Goal: Task Accomplishment & Management: Use online tool/utility

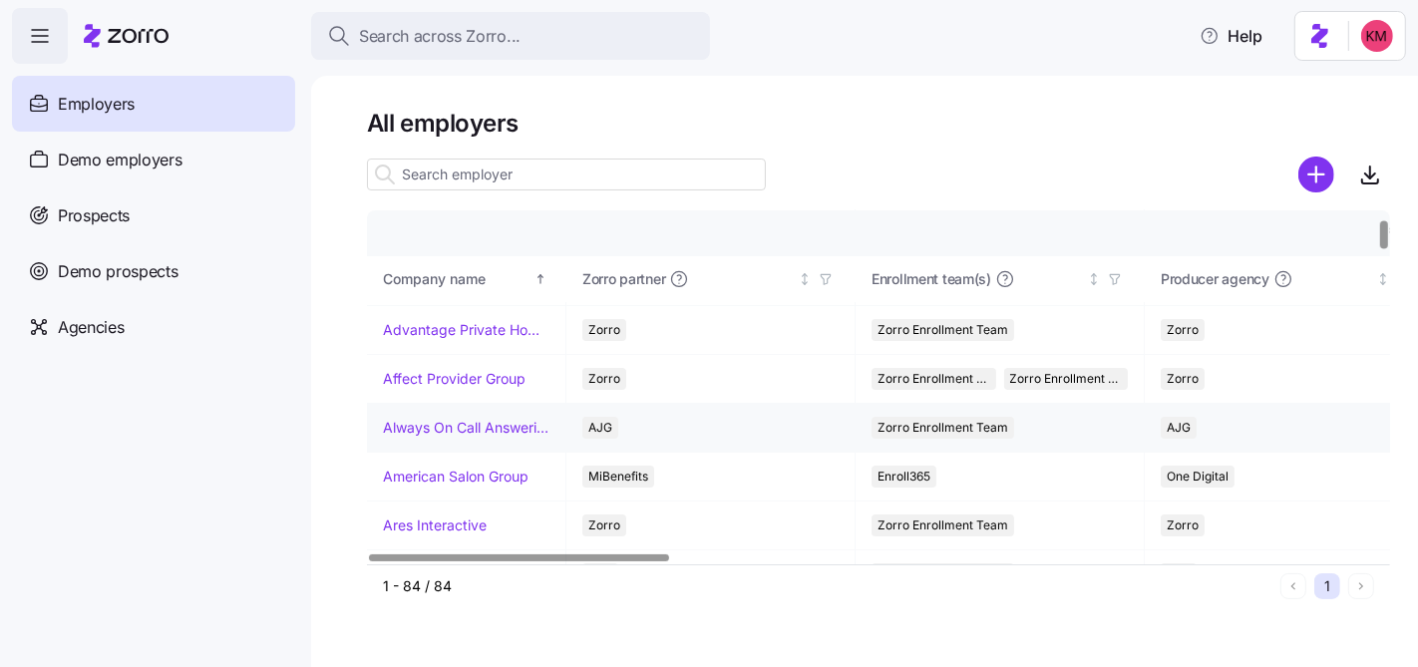
scroll to position [92, 0]
click at [157, 210] on div "Prospects" at bounding box center [153, 215] width 283 height 56
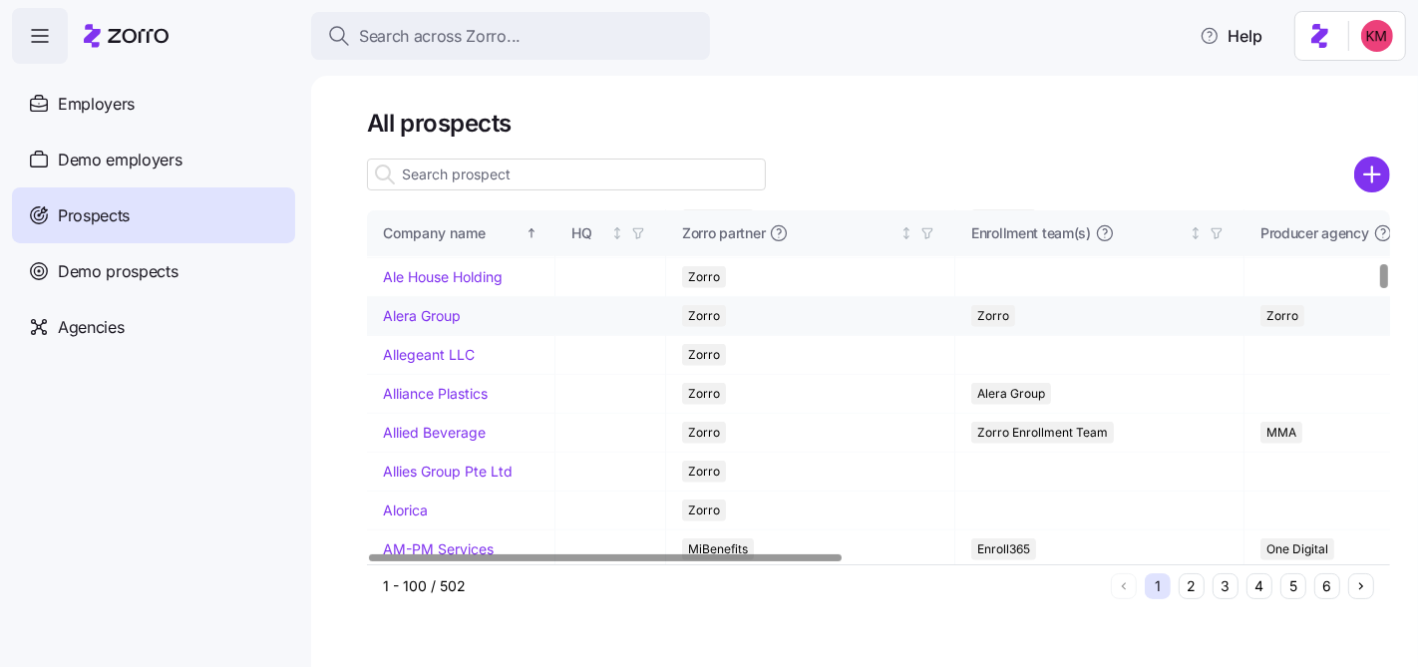
scroll to position [768, 0]
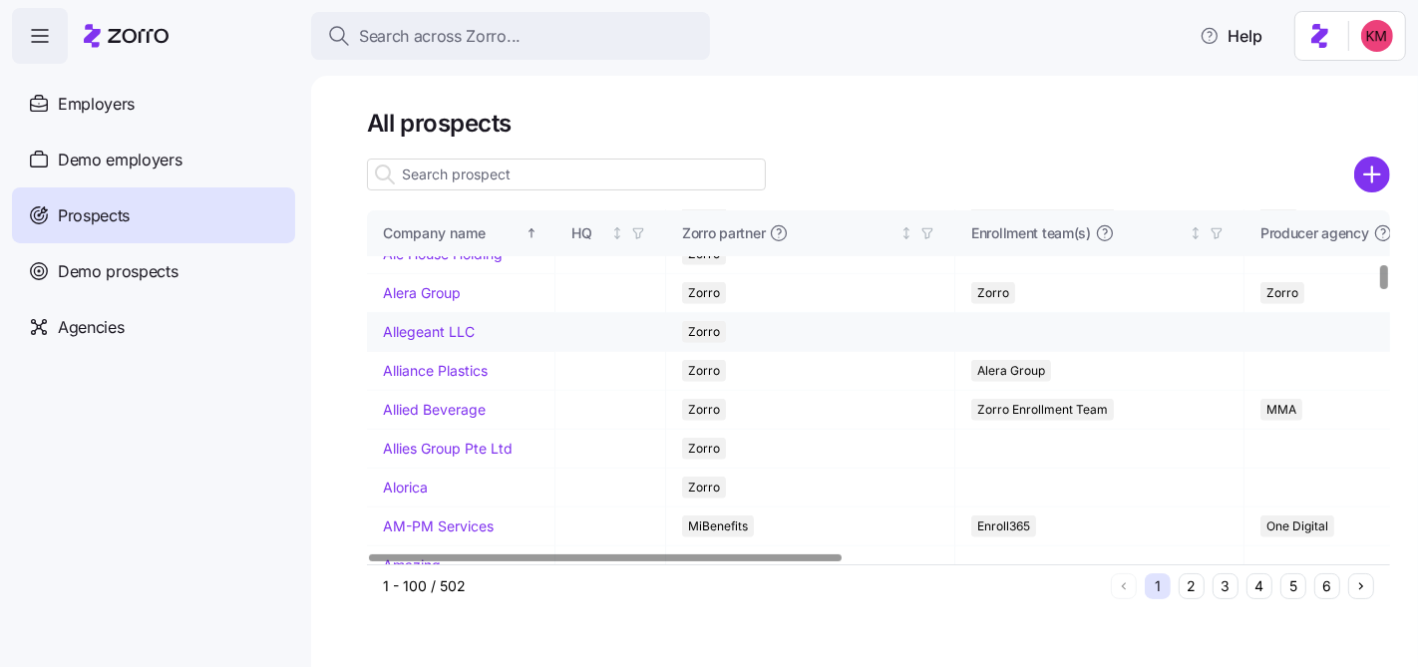
click at [421, 340] on link "Allegeant LLC" at bounding box center [429, 331] width 92 height 17
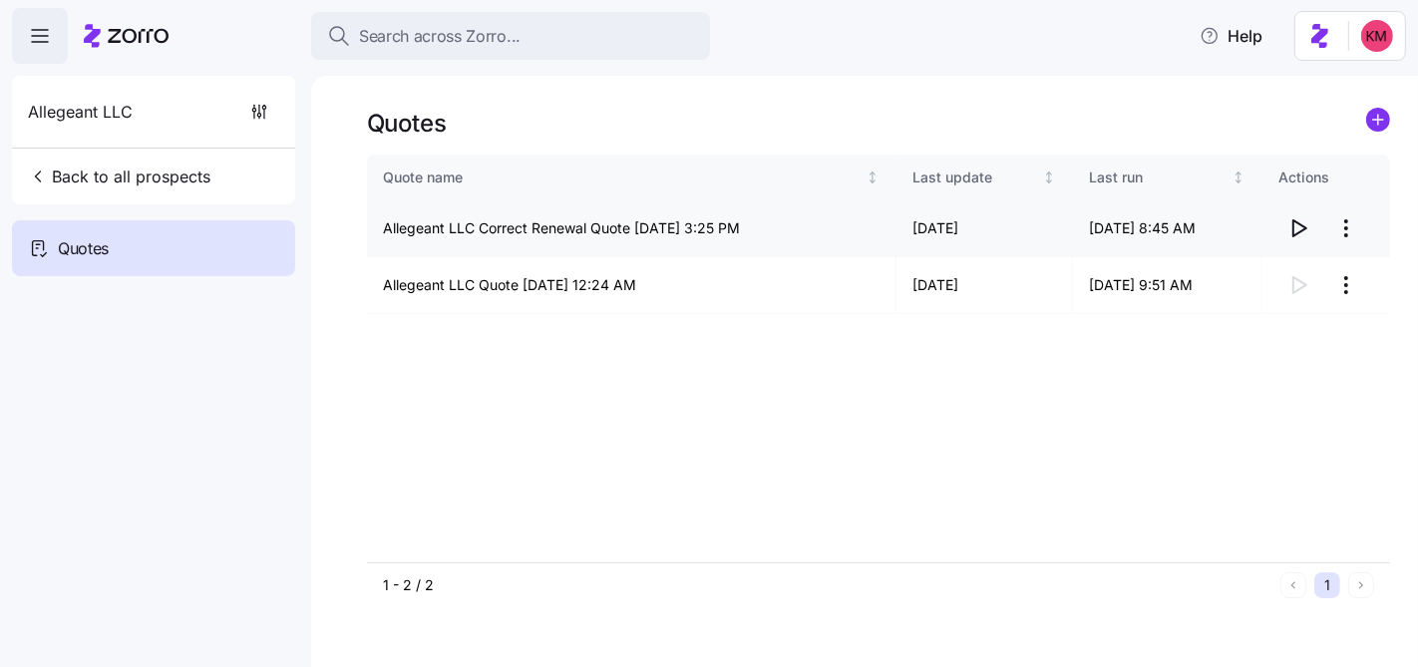
click at [1303, 225] on icon "button" at bounding box center [1298, 228] width 24 height 24
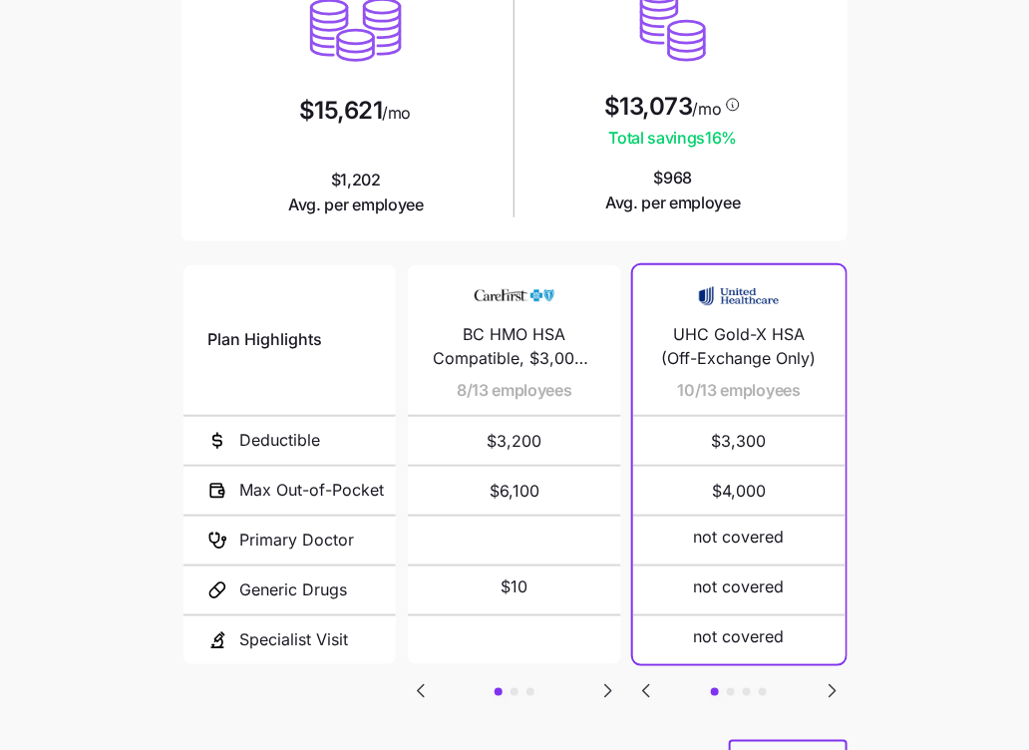
scroll to position [337, 0]
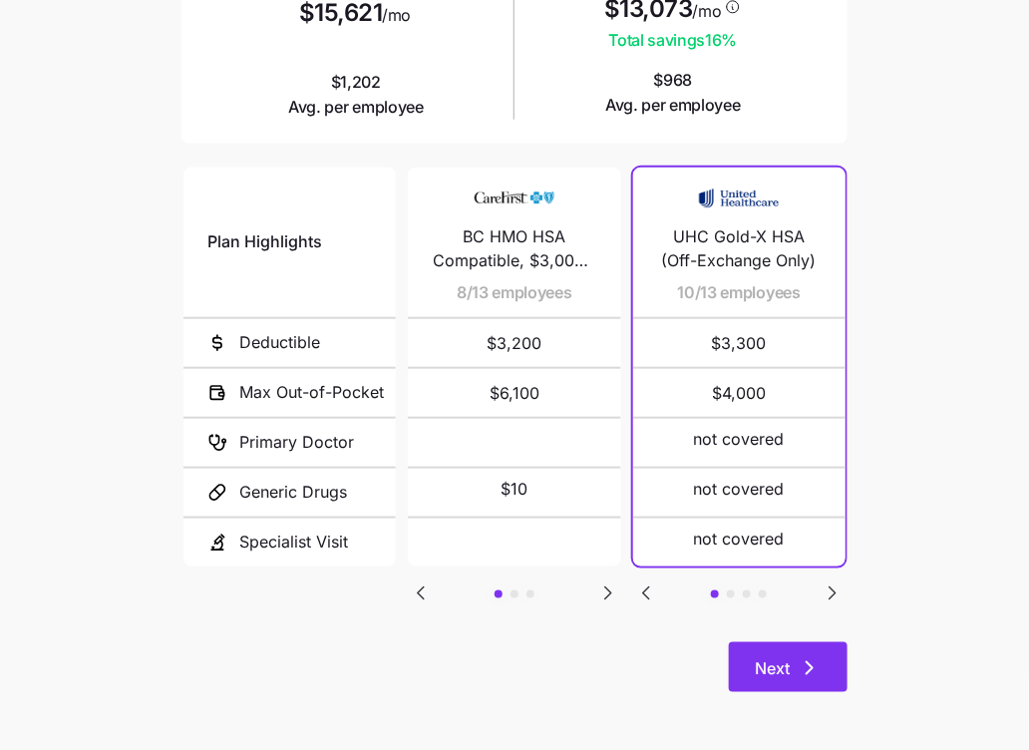
click at [817, 652] on button "Next" at bounding box center [788, 667] width 119 height 50
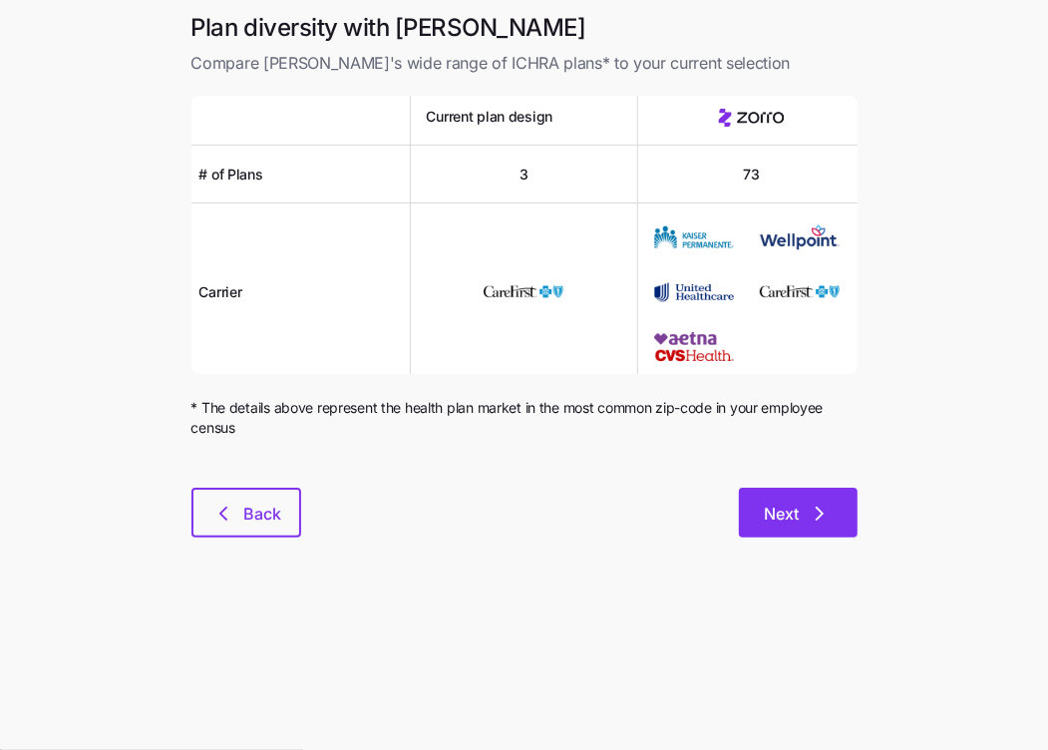
click at [811, 517] on icon "button" at bounding box center [820, 514] width 24 height 24
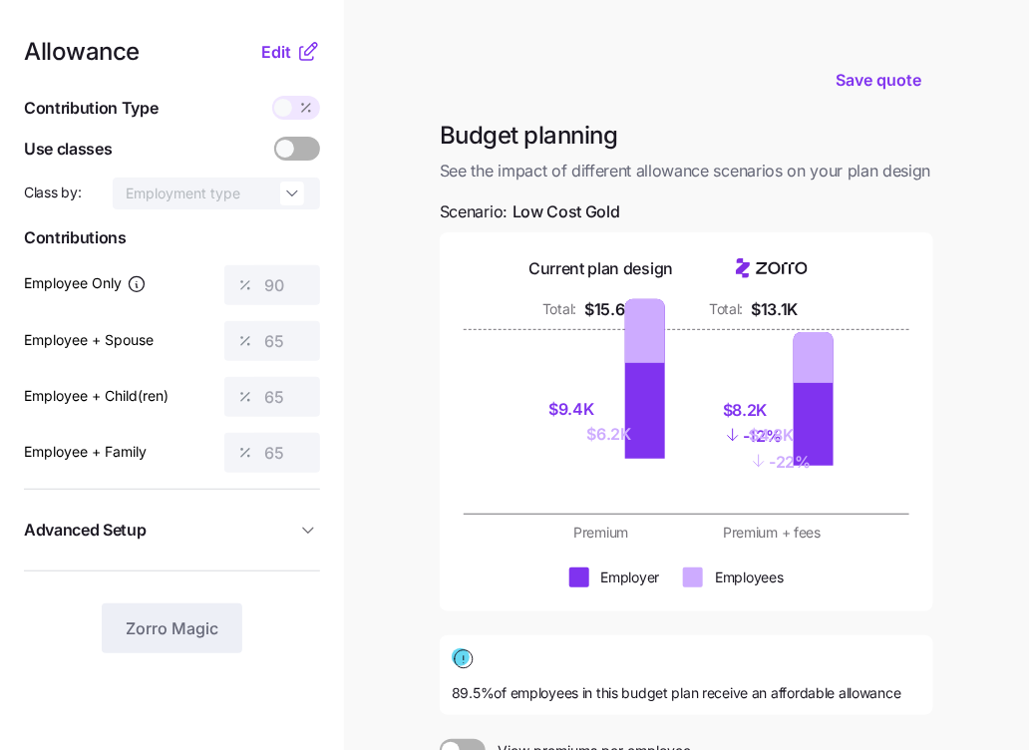
click at [7, 152] on nav "Allowance Edit Contribution Type Use classes Class by: Employment type Contribu…" at bounding box center [172, 518] width 344 height 1036
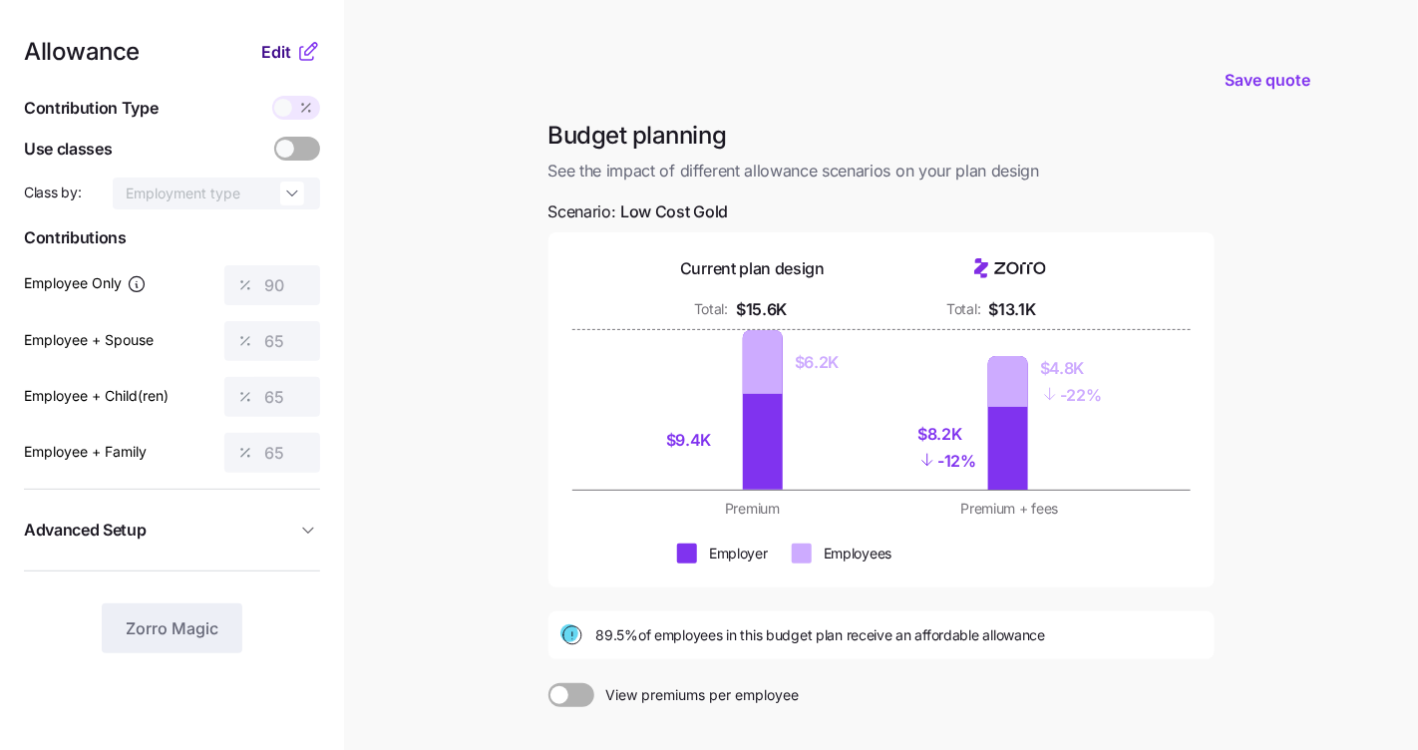
click at [286, 48] on span "Edit" at bounding box center [276, 52] width 30 height 24
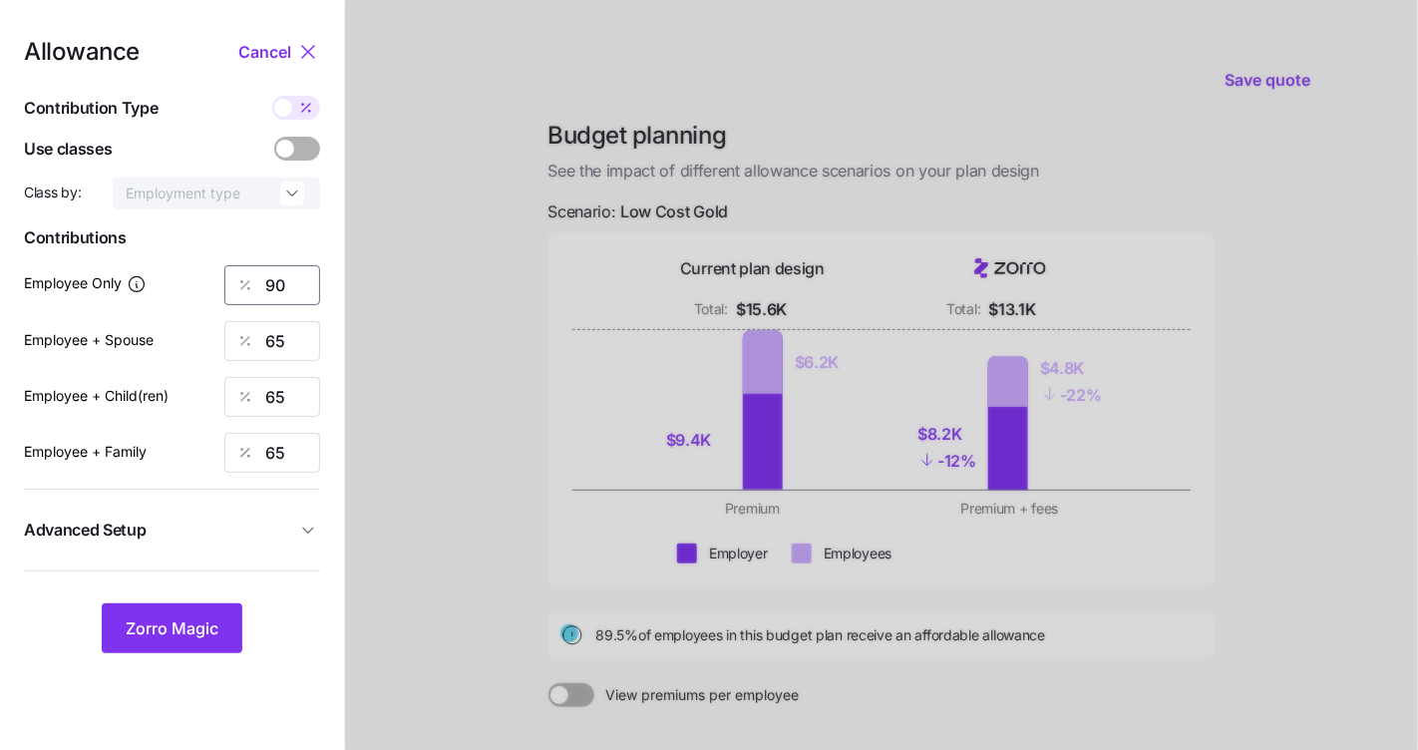
click at [291, 293] on input "90" at bounding box center [272, 285] width 96 height 40
type input "100"
type input "70"
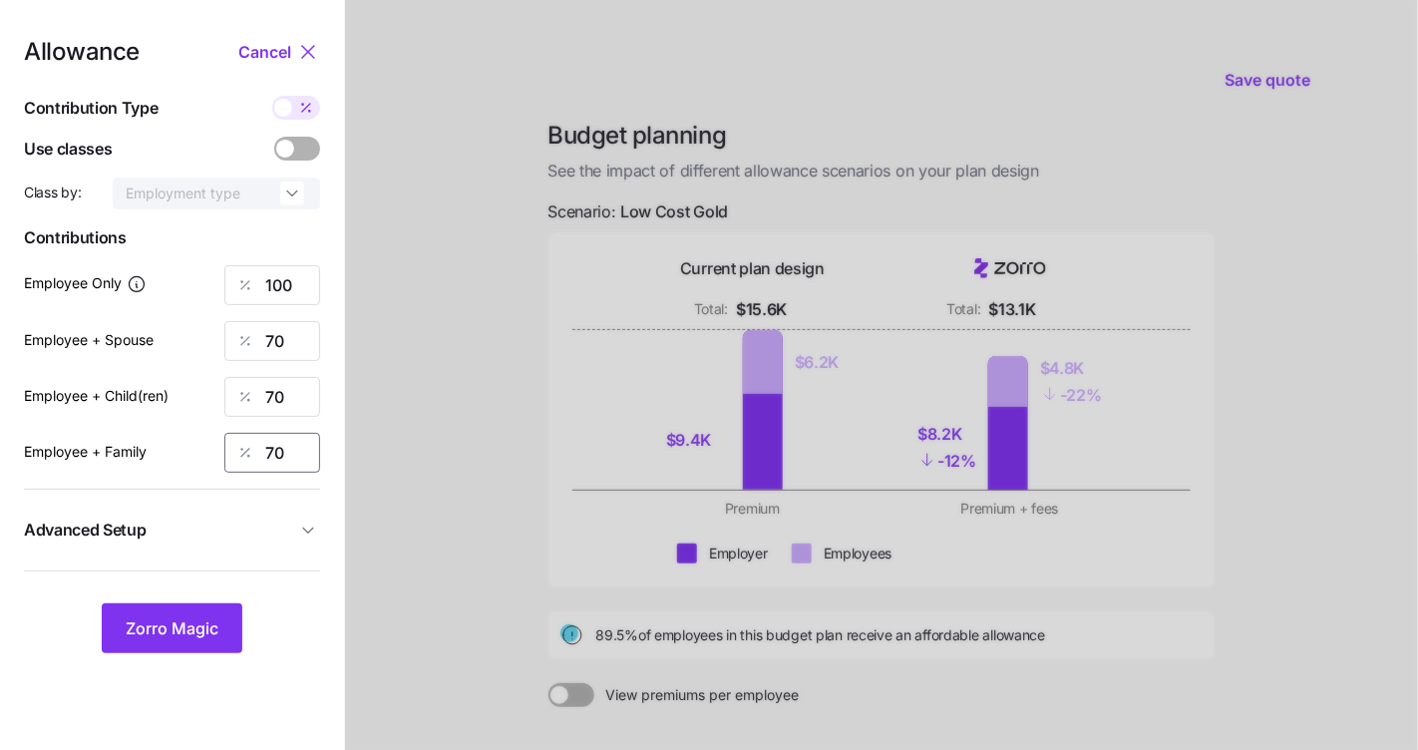
type input "70"
click at [222, 531] on span "Advanced Setup" at bounding box center [160, 529] width 272 height 25
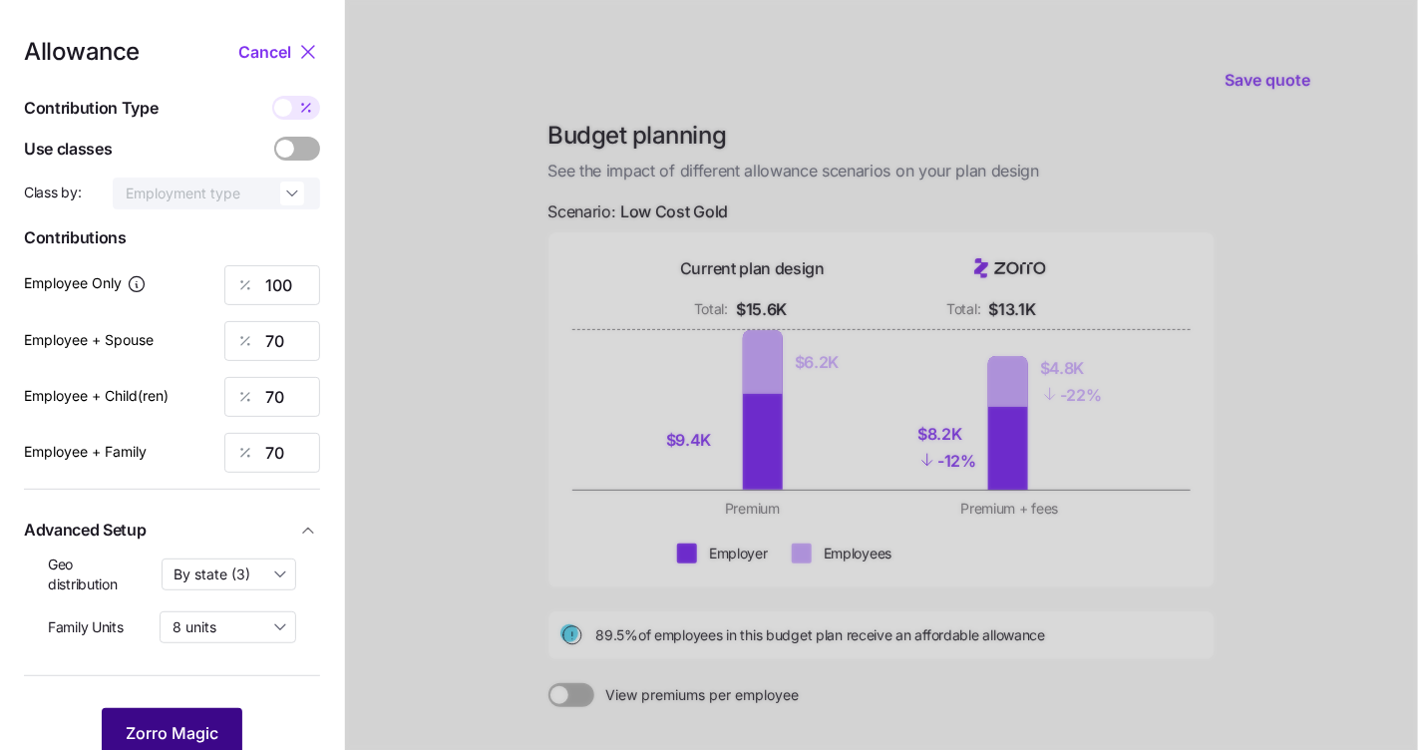
click at [184, 721] on span "Zorro Magic" at bounding box center [172, 733] width 93 height 24
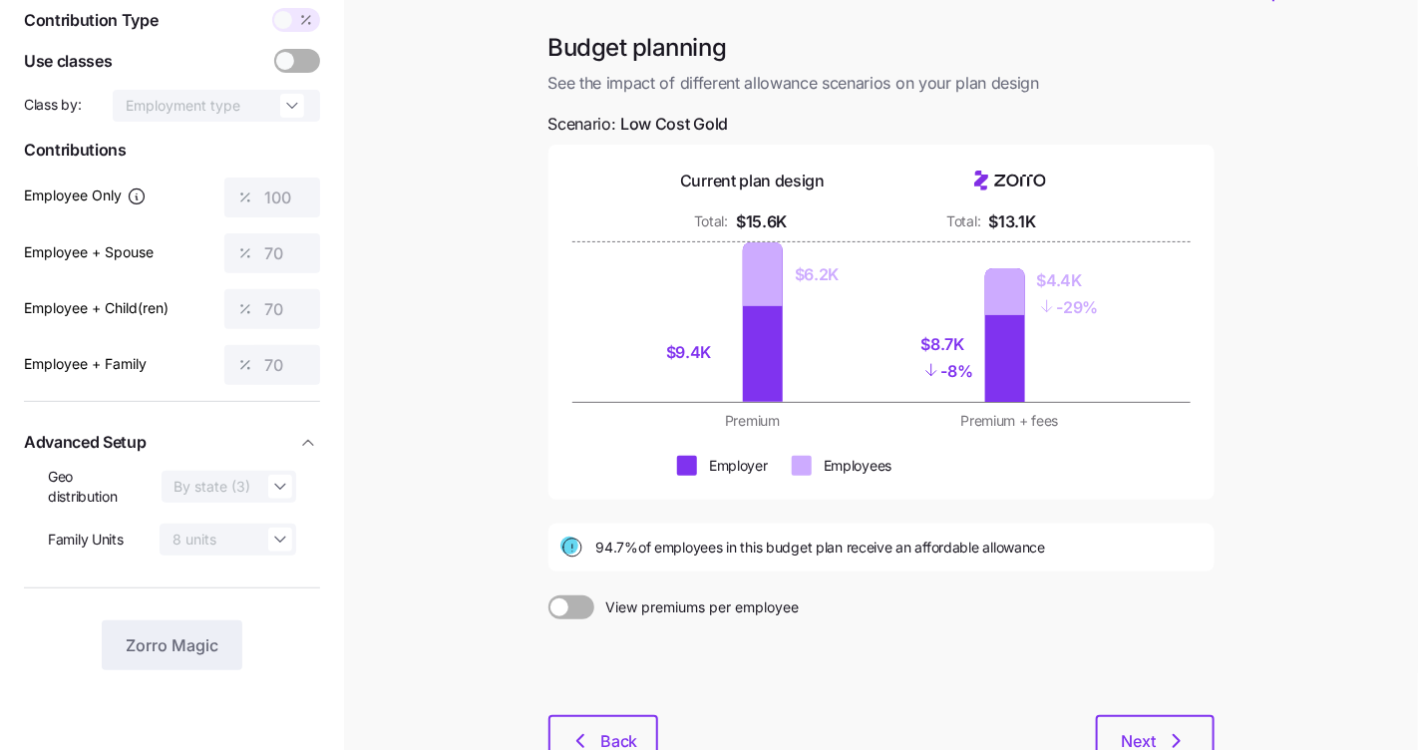
scroll to position [228, 0]
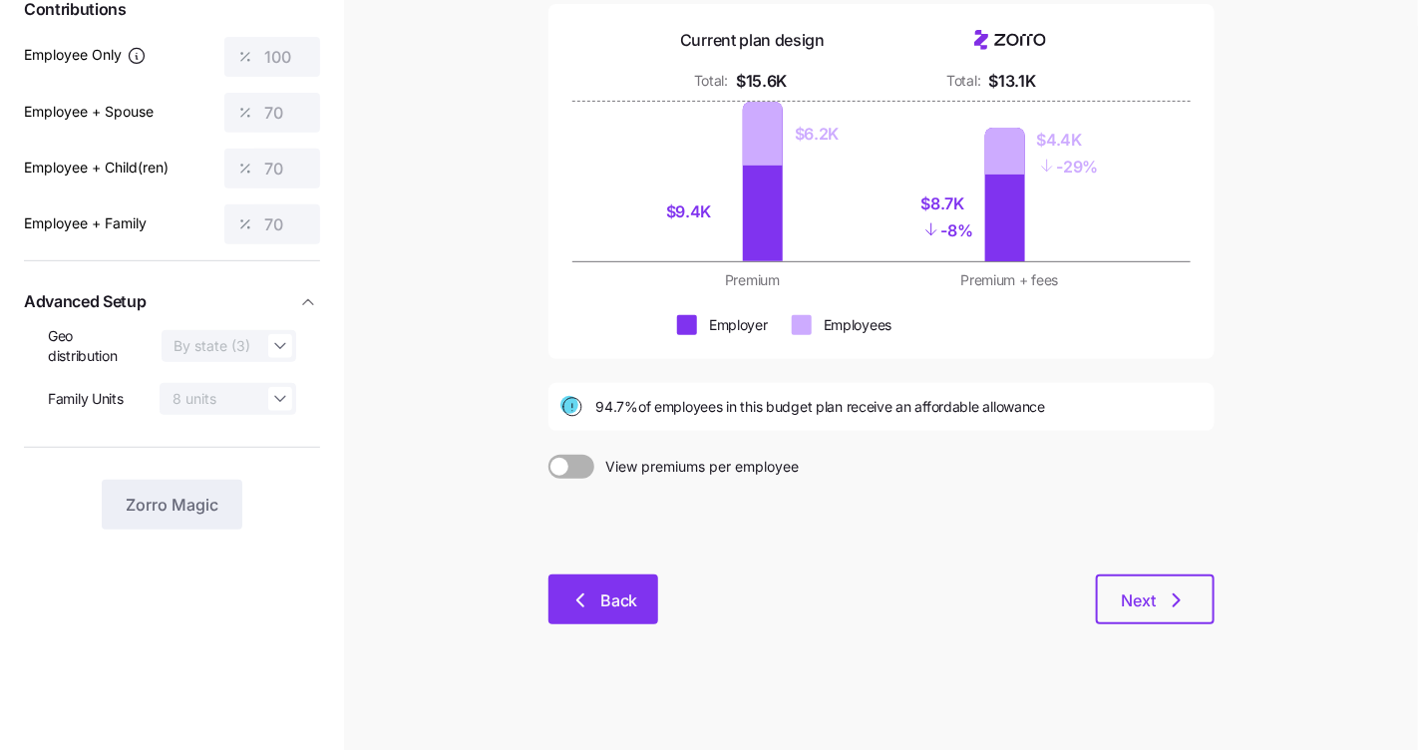
click at [607, 601] on span "Back" at bounding box center [619, 600] width 38 height 24
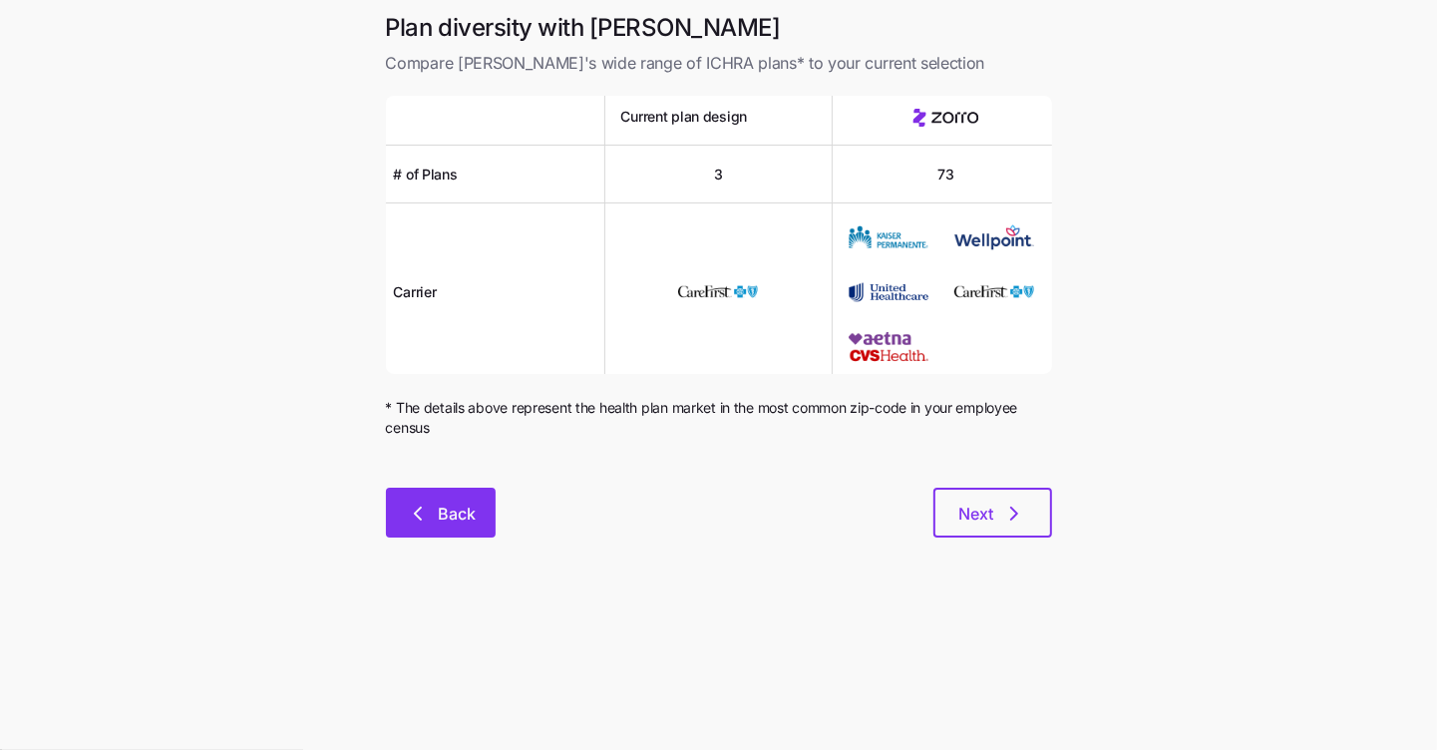
click at [417, 496] on button "Back" at bounding box center [441, 513] width 110 height 50
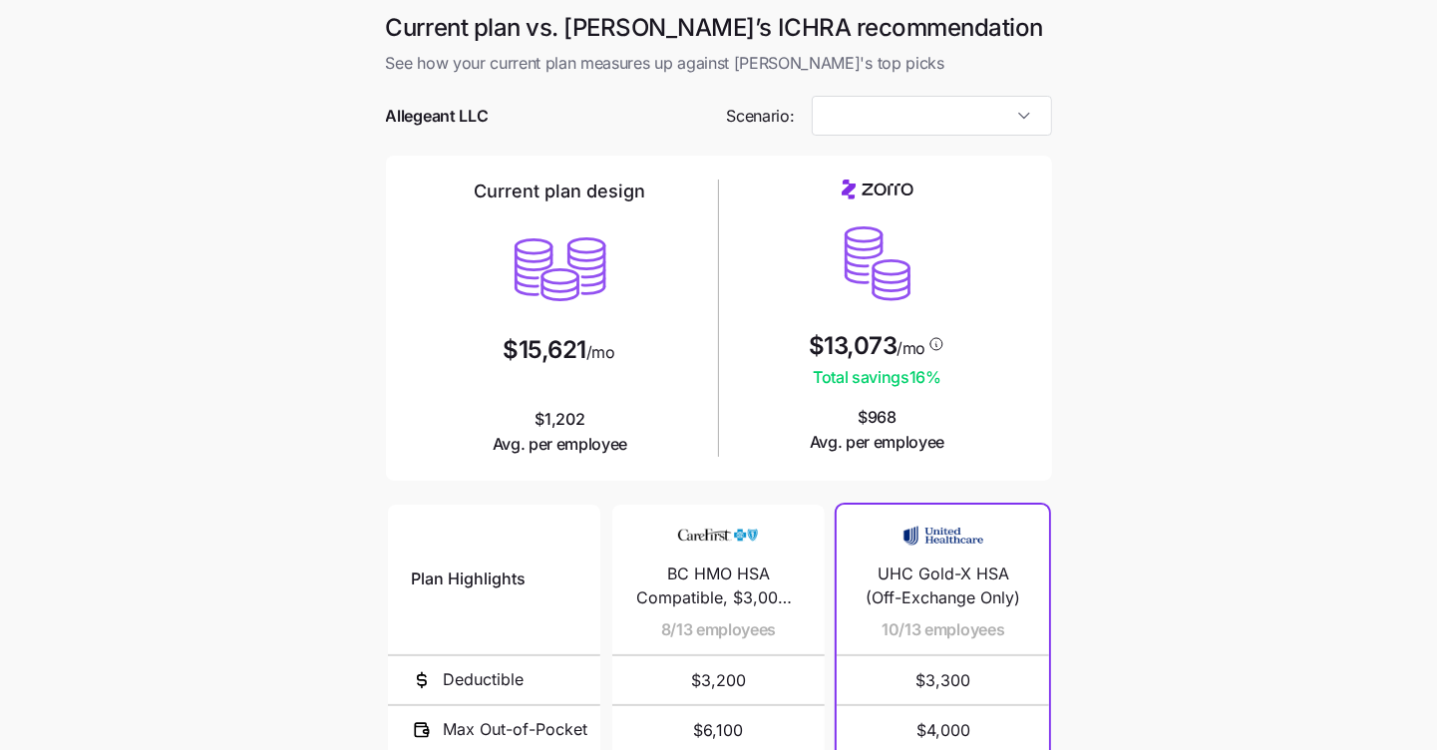
type input "Low Cost Gold"
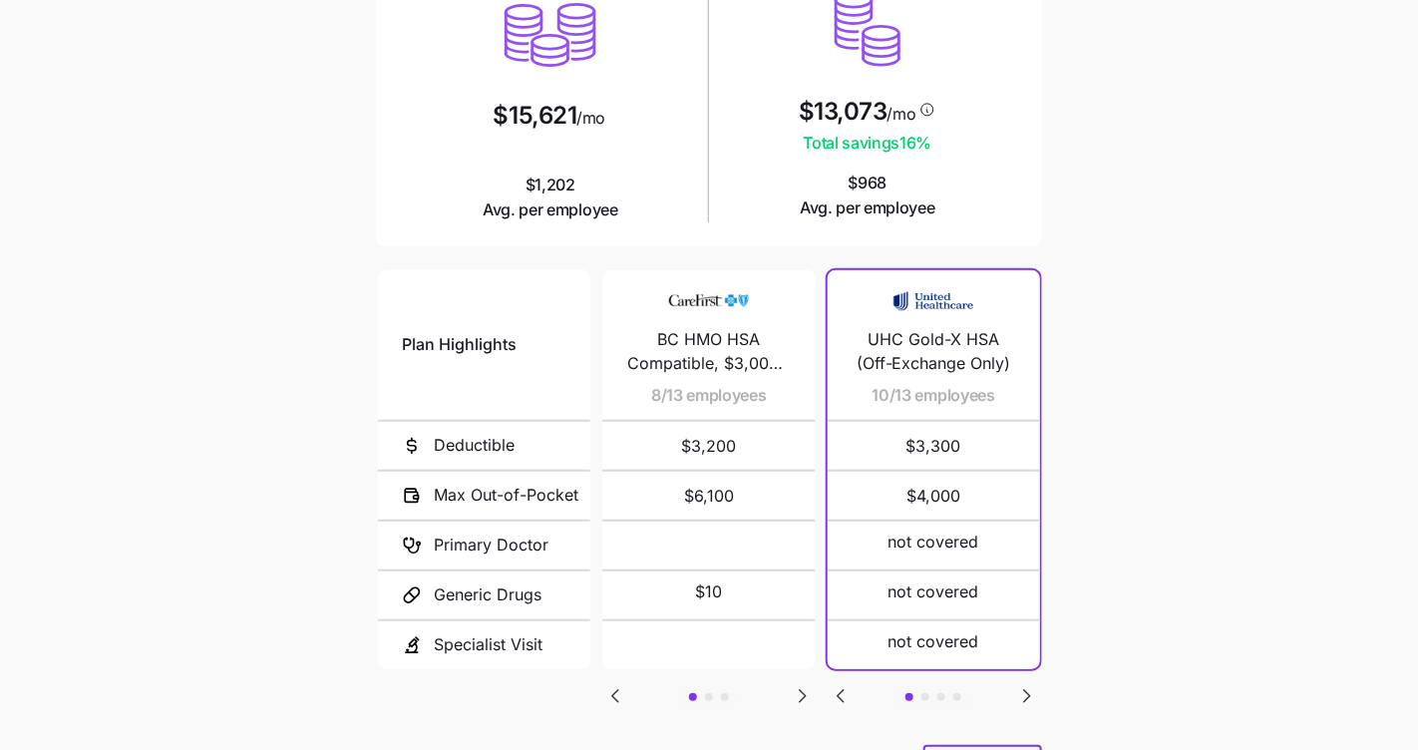
scroll to position [337, 0]
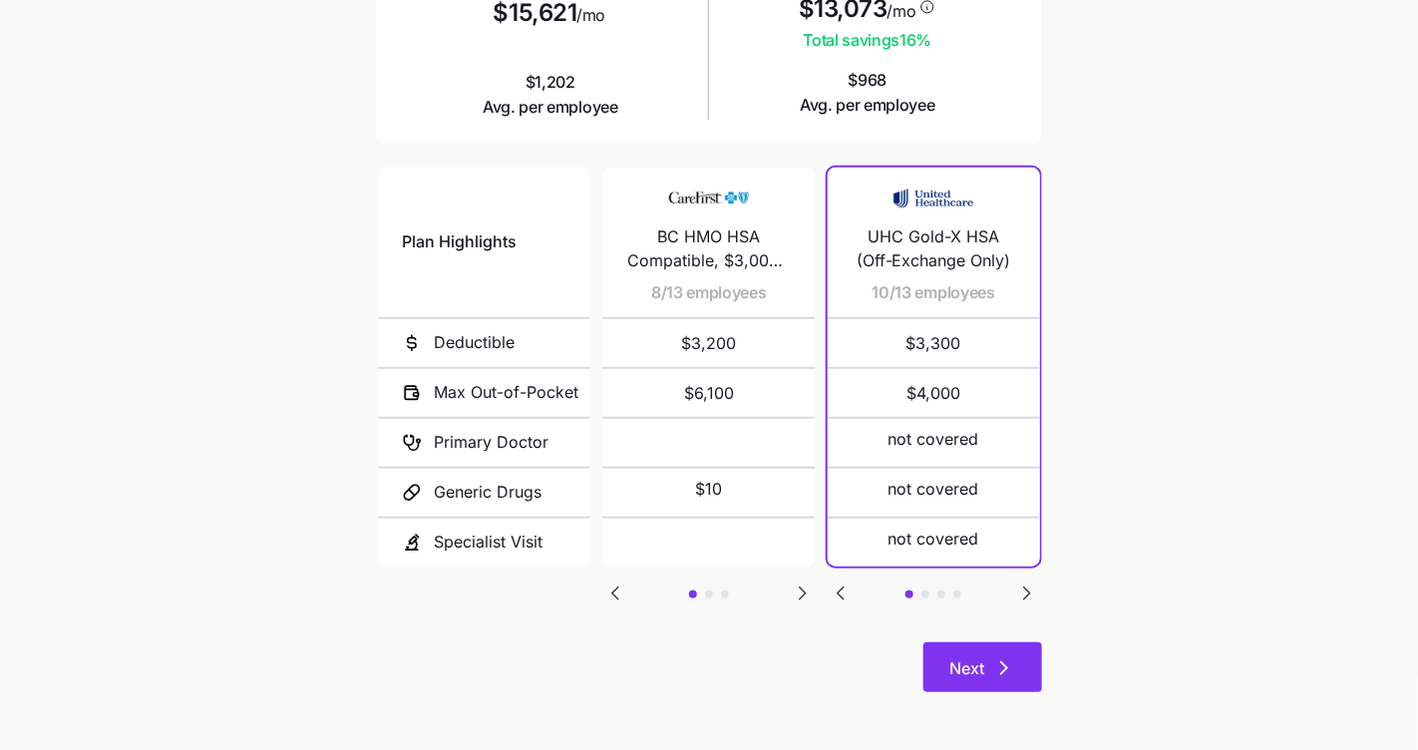
click at [983, 675] on span "Next" at bounding box center [966, 668] width 35 height 24
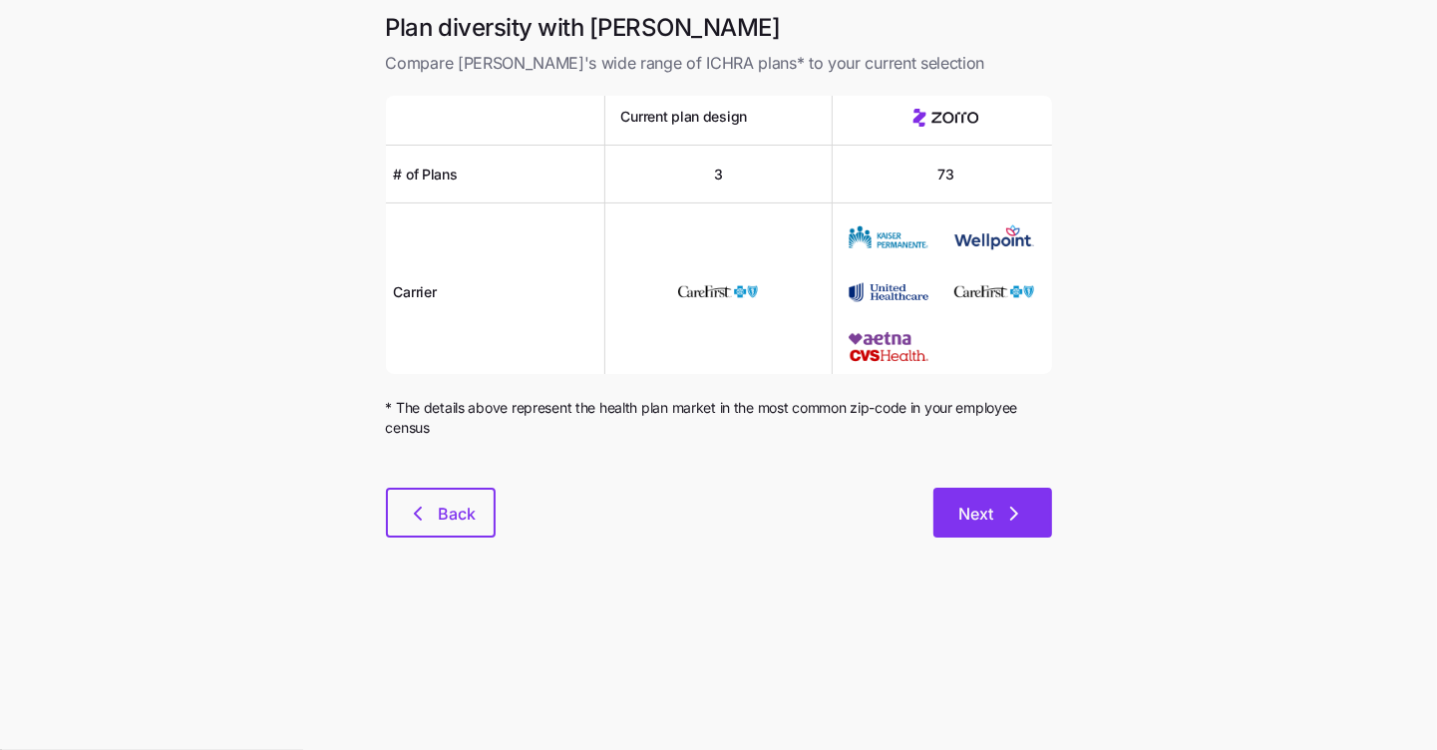
click at [1005, 511] on icon "button" at bounding box center [1014, 514] width 24 height 24
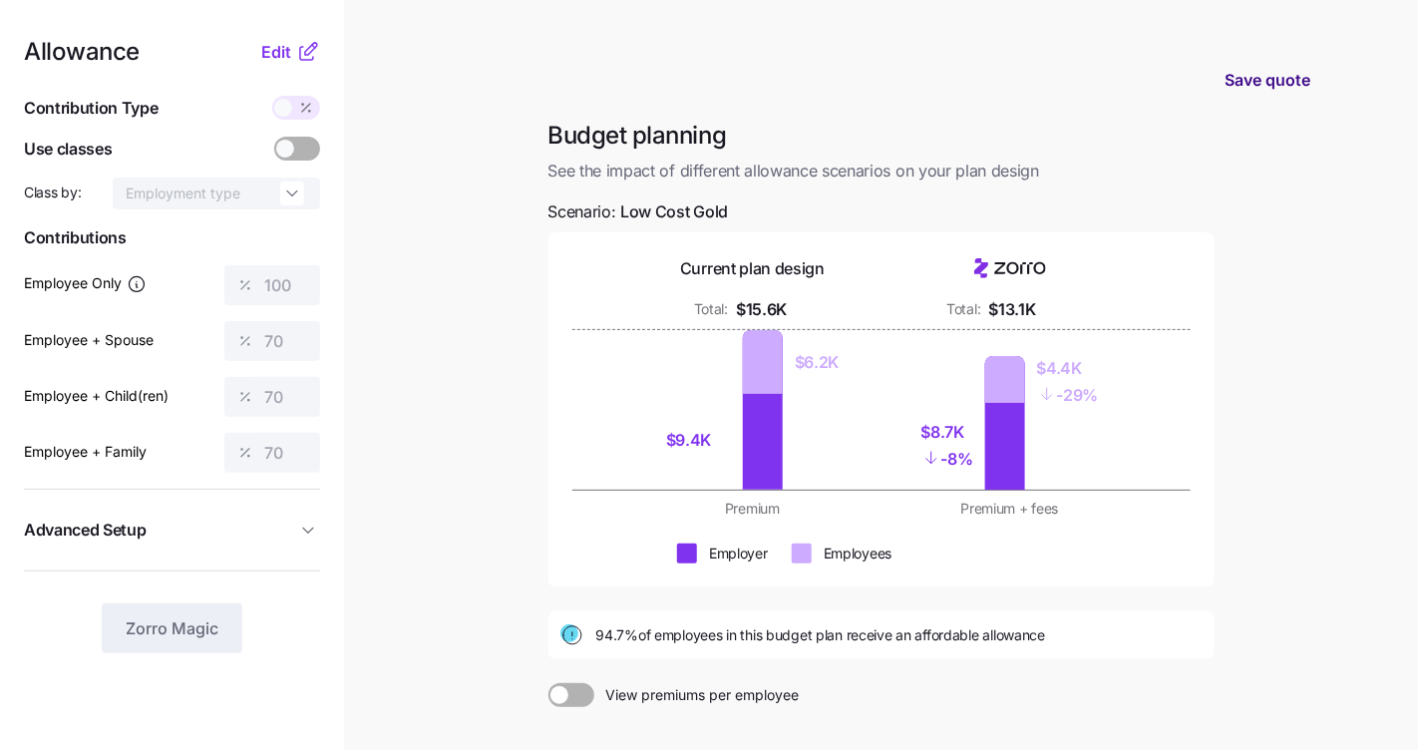
click at [1229, 67] on button "Save quote" at bounding box center [1267, 80] width 118 height 56
